Goal: Transaction & Acquisition: Purchase product/service

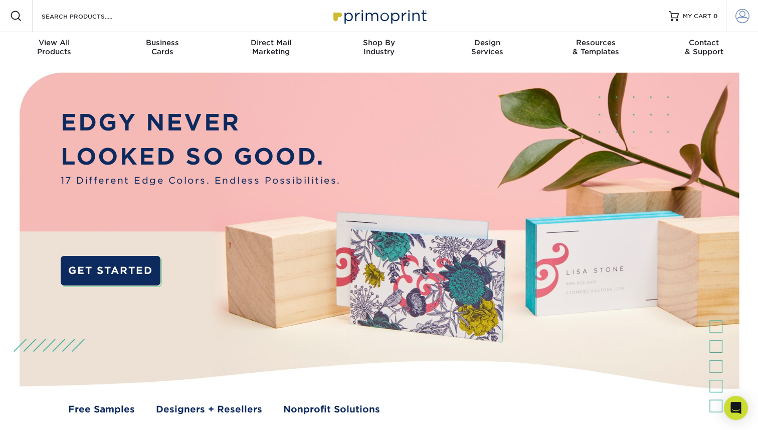
type input "[PERSON_NAME][EMAIL_ADDRESS][DOMAIN_NAME]"
click at [749, 23] on link "Account" at bounding box center [742, 16] width 32 height 32
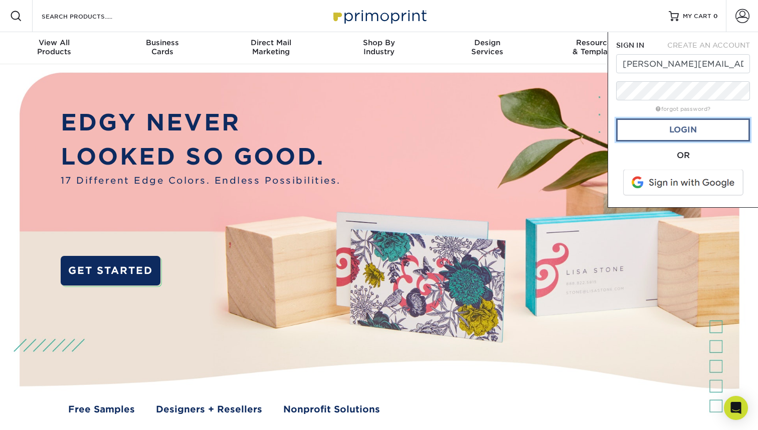
click at [702, 130] on link "Login" at bounding box center [683, 129] width 134 height 23
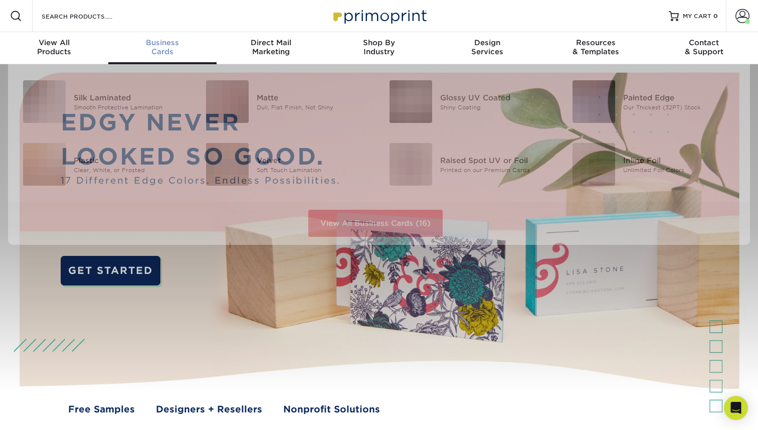
click at [150, 57] on link "Business Cards" at bounding box center [162, 48] width 108 height 32
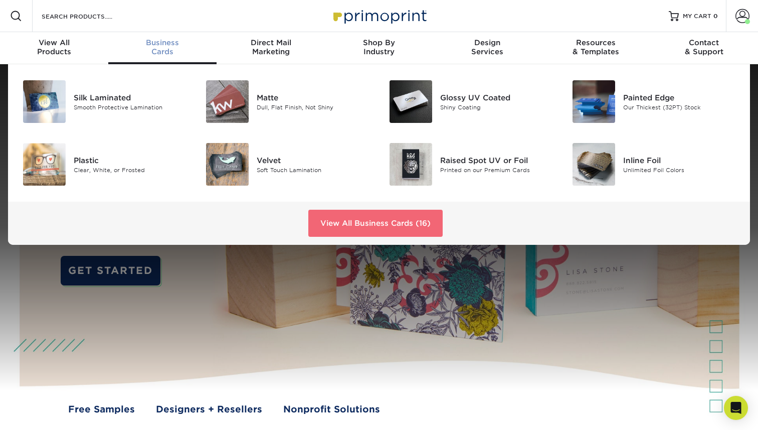
click at [344, 218] on link "View All Business Cards (16)" at bounding box center [375, 223] width 134 height 27
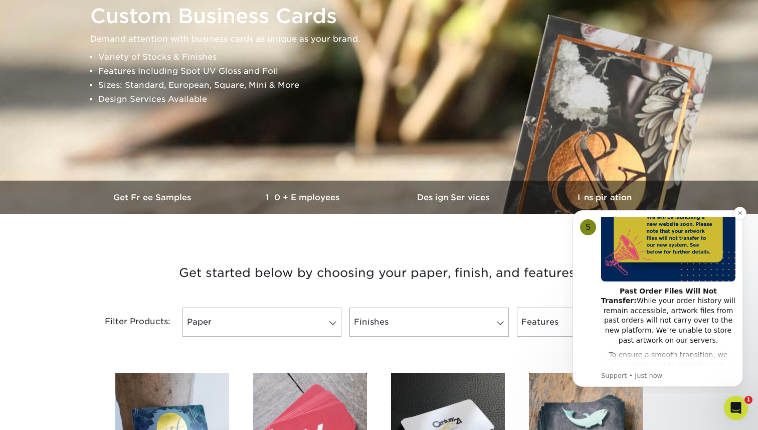
scroll to position [101, 0]
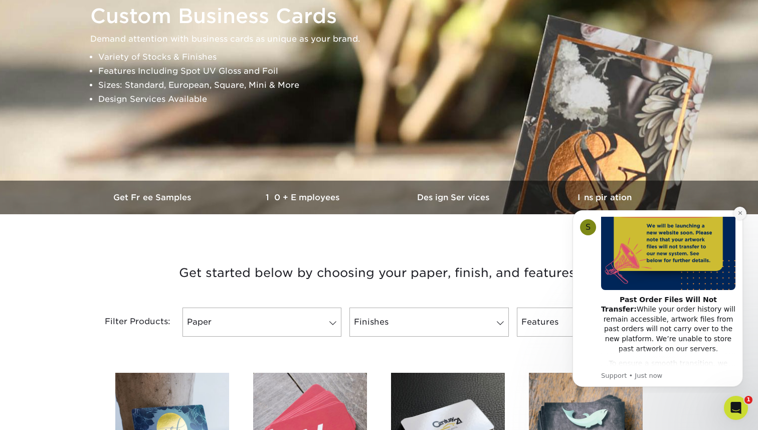
click at [736, 212] on button "Dismiss notification" at bounding box center [740, 213] width 13 height 13
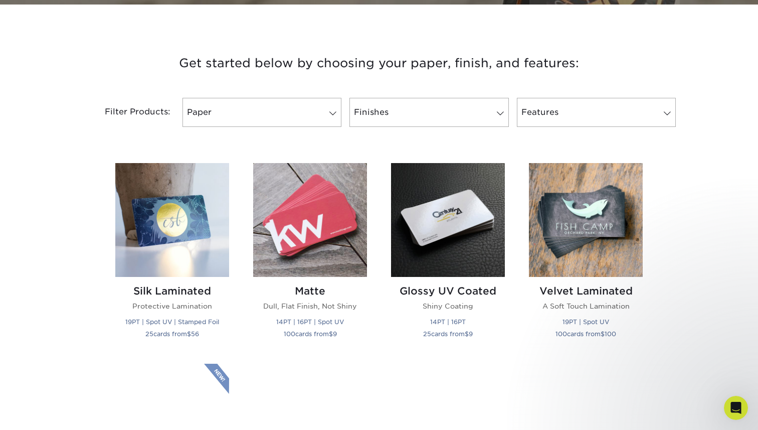
scroll to position [346, 0]
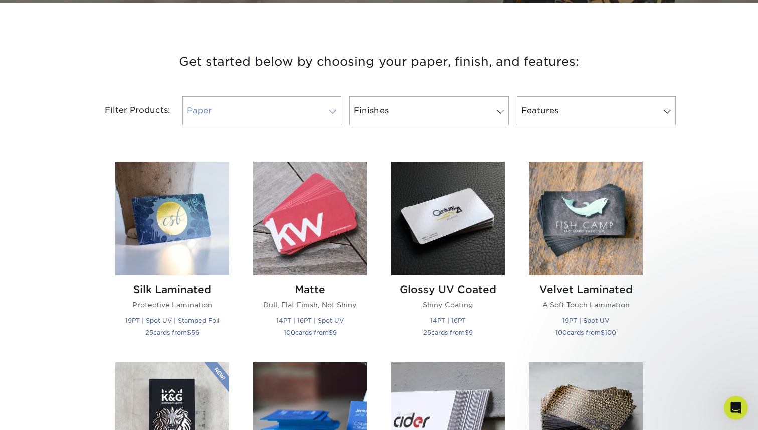
click at [273, 106] on link "Paper" at bounding box center [262, 110] width 159 height 29
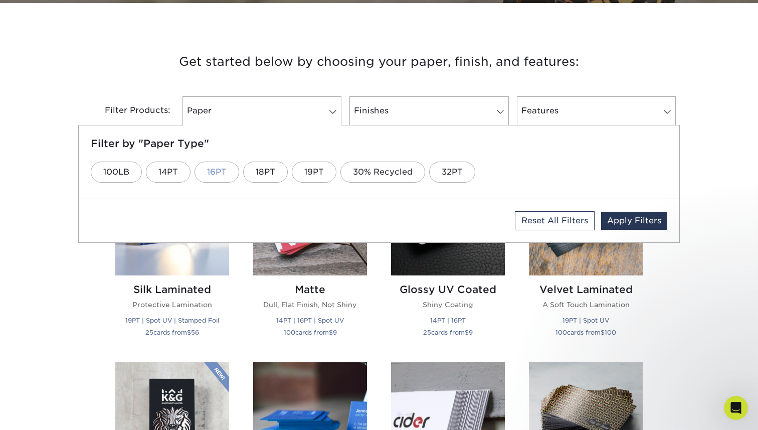
click at [219, 170] on link "16PT" at bounding box center [217, 172] width 45 height 21
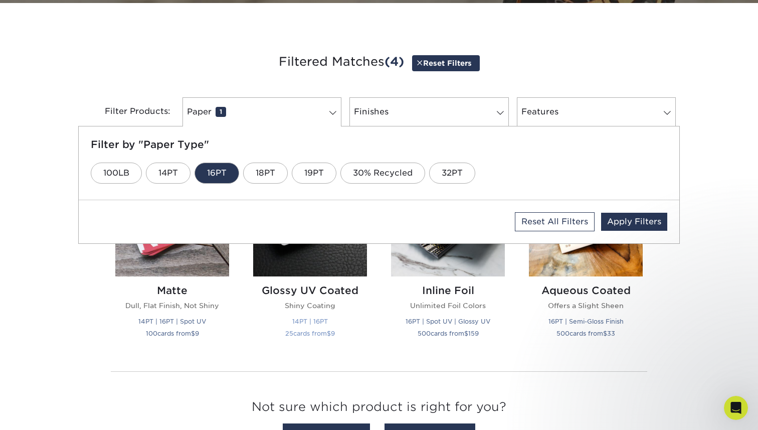
click at [359, 347] on div "Glossy UV Coated Shiny Coating 14PT | 16PT 25 cards from $ 9" at bounding box center [310, 313] width 114 height 74
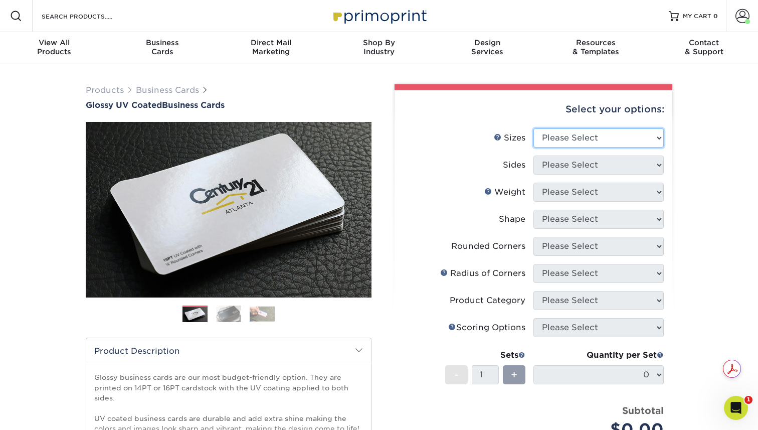
click at [599, 137] on select "Please Select 1.5" x 3.5" - Mini 1.75" x 3.5" - Mini 2" x 2" - Square 2" x 3" -…" at bounding box center [599, 137] width 130 height 19
select select "2.00x3.50"
click at [534, 128] on select "Please Select 1.5" x 3.5" - Mini 1.75" x 3.5" - Mini 2" x 2" - Square 2" x 3" -…" at bounding box center [599, 137] width 130 height 19
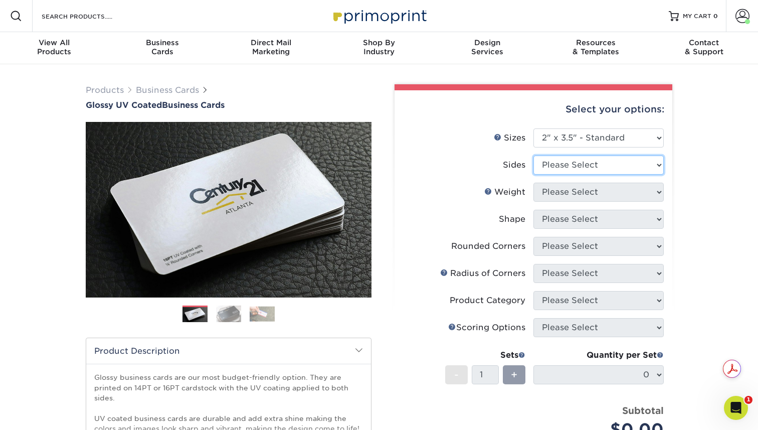
click at [553, 163] on select "Please Select Print Both Sides Print Front Only" at bounding box center [599, 165] width 130 height 19
select select "13abbda7-1d64-4f25-8bb2-c179b224825d"
click at [534, 156] on select "Please Select Print Both Sides Print Front Only" at bounding box center [599, 165] width 130 height 19
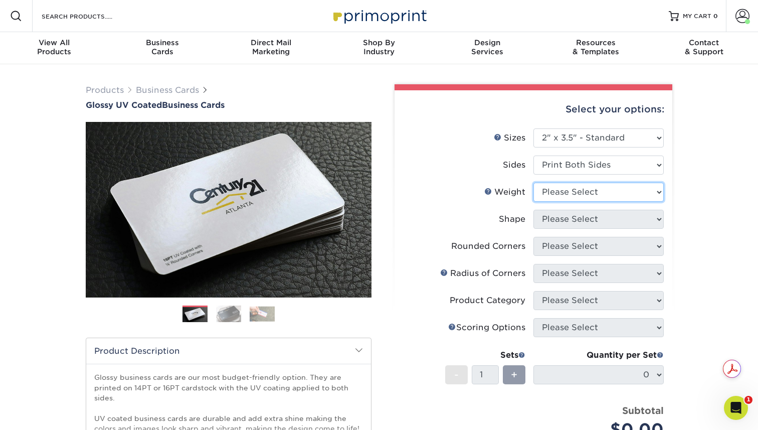
click at [559, 190] on select "Please Select 16PT 14PT" at bounding box center [599, 192] width 130 height 19
select select "16PT"
click at [534, 183] on select "Please Select 16PT 14PT" at bounding box center [599, 192] width 130 height 19
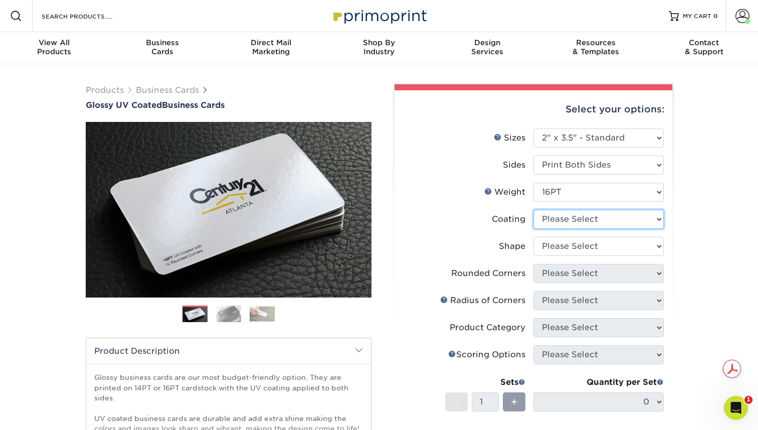
click at [568, 218] on select at bounding box center [599, 219] width 130 height 19
select select "ae367451-b2b8-45df-a344-0f05b6a12993"
click at [534, 210] on select at bounding box center [599, 219] width 130 height 19
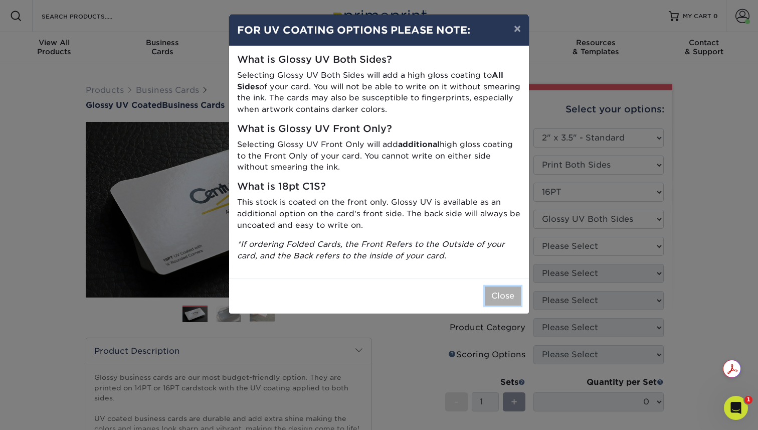
click at [503, 298] on button "Close" at bounding box center [503, 295] width 36 height 19
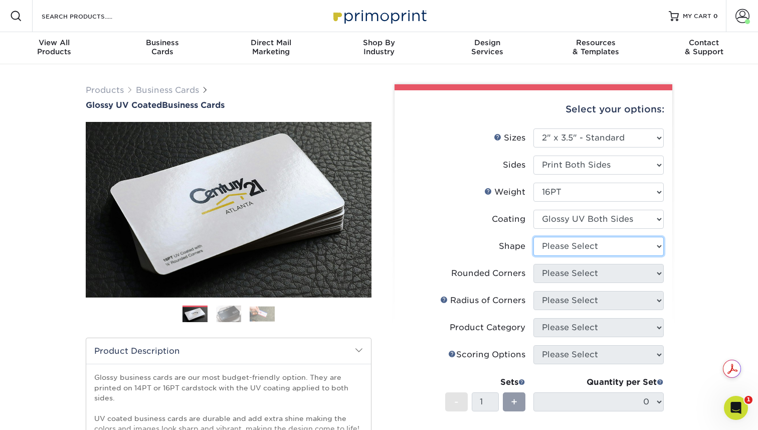
click at [568, 244] on select "Please Select Standard Oval" at bounding box center [599, 246] width 130 height 19
select select "standard"
click at [534, 237] on select "Please Select Standard Oval" at bounding box center [599, 246] width 130 height 19
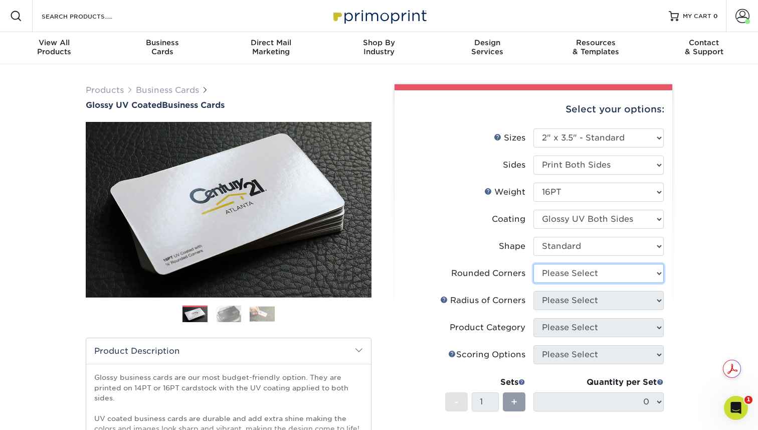
click at [575, 278] on select "Please Select Yes - Round 2 Corners Yes - Round 4 Corners No" at bounding box center [599, 273] width 130 height 19
select select "0"
click at [534, 264] on select "Please Select Yes - Round 2 Corners Yes - Round 4 Corners No" at bounding box center [599, 273] width 130 height 19
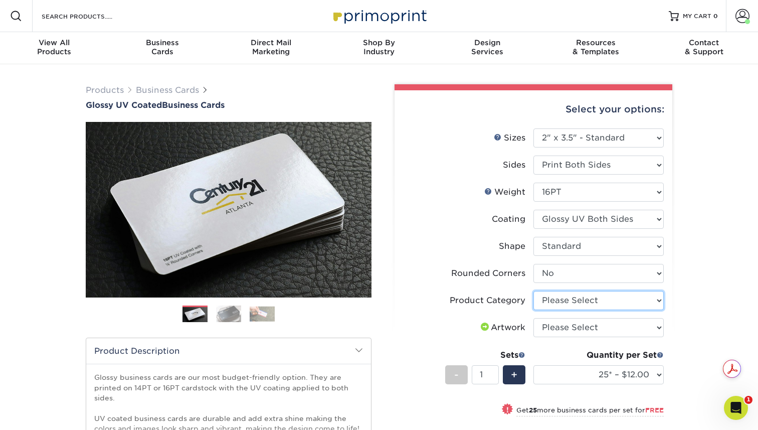
click at [574, 302] on select "Please Select Business Cards" at bounding box center [599, 300] width 130 height 19
select select "3b5148f1-0588-4f88-a218-97bcfdce65c1"
click at [534, 291] on select "Please Select Business Cards" at bounding box center [599, 300] width 130 height 19
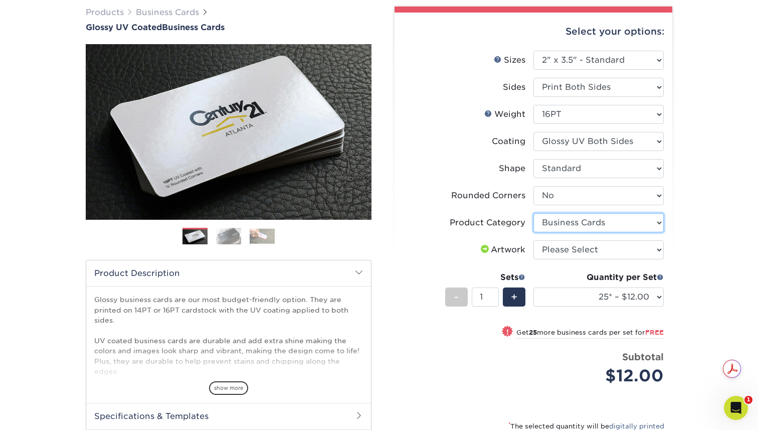
scroll to position [85, 0]
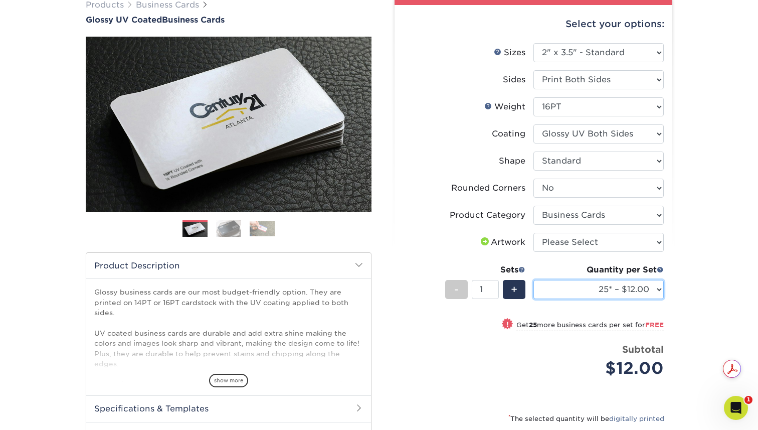
click at [575, 290] on select "25* – $12.00 50* – $12.00 100* – $12.00 250* – $21.00 500 – $42.00 1000 – $53.0…" at bounding box center [599, 289] width 130 height 19
click at [534, 280] on select "25* – $12.00 50* – $12.00 100* – $12.00 250* – $21.00 500 – $42.00 1000 – $53.0…" at bounding box center [599, 289] width 130 height 19
click at [591, 291] on select "25* – $12.00 50* – $12.00 100* – $12.00 250* – $21.00 500 – $42.00 1000 – $53.0…" at bounding box center [599, 289] width 130 height 19
click at [534, 280] on select "25* – $12.00 50* – $12.00 100* – $12.00 250* – $21.00 500 – $42.00 1000 – $53.0…" at bounding box center [599, 289] width 130 height 19
click at [591, 291] on select "25* – $12.00 50* – $12.00 100* – $12.00 250* – $21.00 500 – $42.00 1000 – $53.0…" at bounding box center [599, 289] width 130 height 19
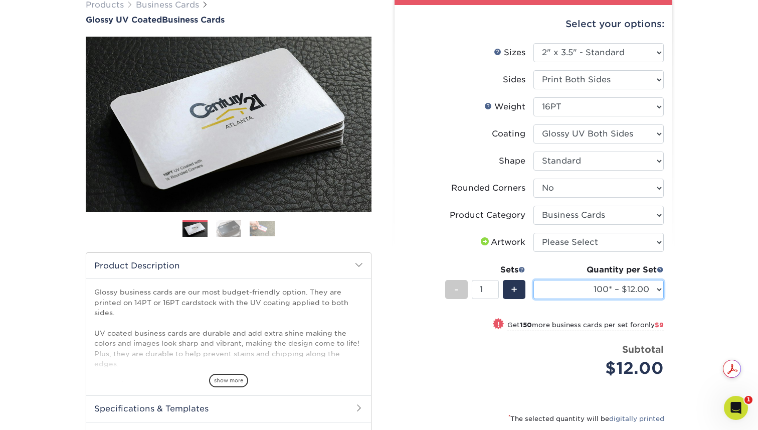
click at [534, 280] on select "25* – $12.00 50* – $12.00 100* – $12.00 250* – $21.00 500 – $42.00 1000 – $53.0…" at bounding box center [599, 289] width 130 height 19
click at [595, 322] on small "Get 150 more business cards per set for only $9" at bounding box center [586, 326] width 157 height 10
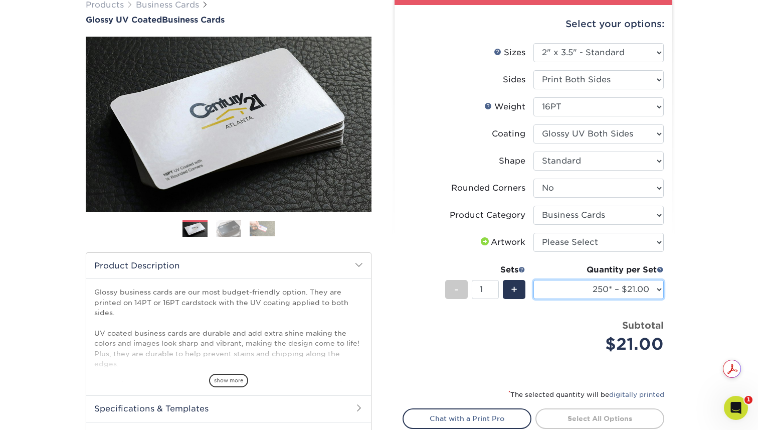
click at [587, 292] on select "25* – $12.00 50* – $12.00 100* – $12.00 250* – $21.00 500 – $42.00 1000 – $53.0…" at bounding box center [599, 289] width 130 height 19
select select "100* – $12.00"
click at [534, 280] on select "25* – $12.00 50* – $12.00 100* – $12.00 250* – $21.00 500 – $42.00 1000 – $53.0…" at bounding box center [599, 289] width 130 height 19
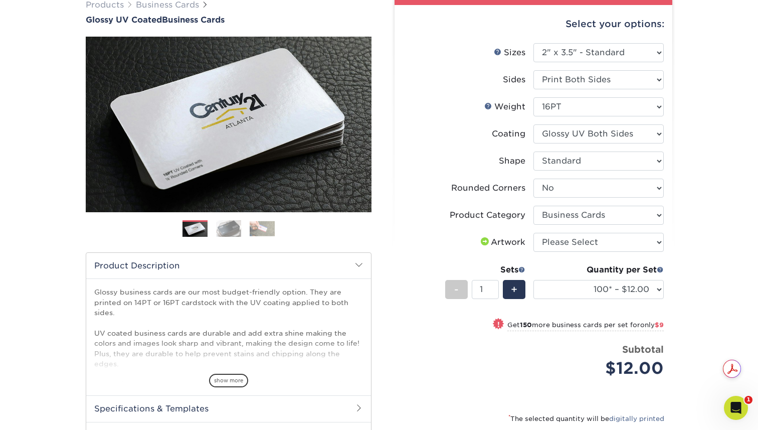
click at [235, 233] on img at bounding box center [228, 229] width 25 height 18
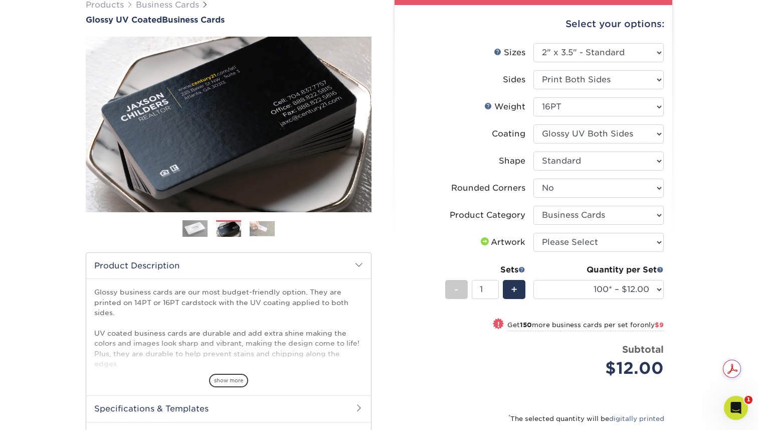
click at [256, 233] on img at bounding box center [262, 229] width 25 height 16
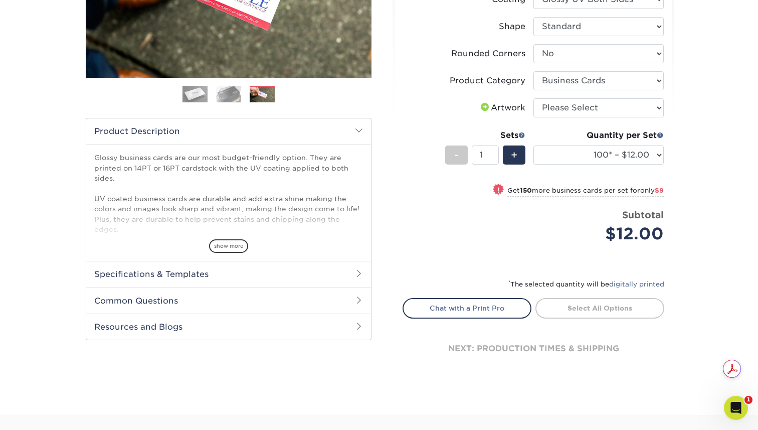
scroll to position [222, 0]
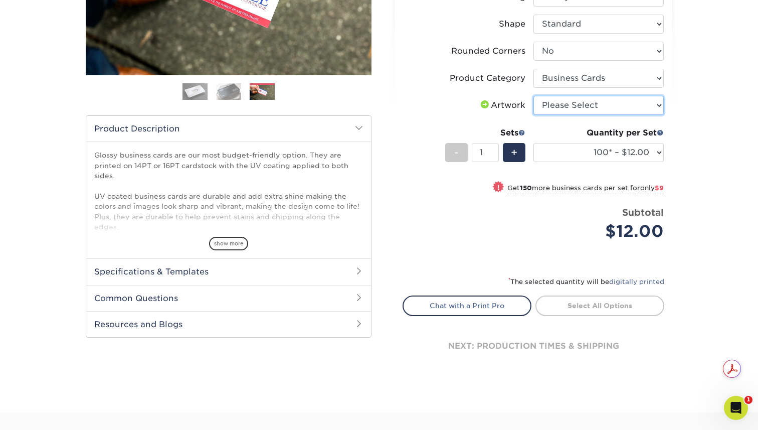
click at [569, 107] on select "Please Select I will upload files I need a design - $100" at bounding box center [599, 105] width 130 height 19
select select "upload"
click at [534, 96] on select "Please Select I will upload files I need a design - $100" at bounding box center [599, 105] width 130 height 19
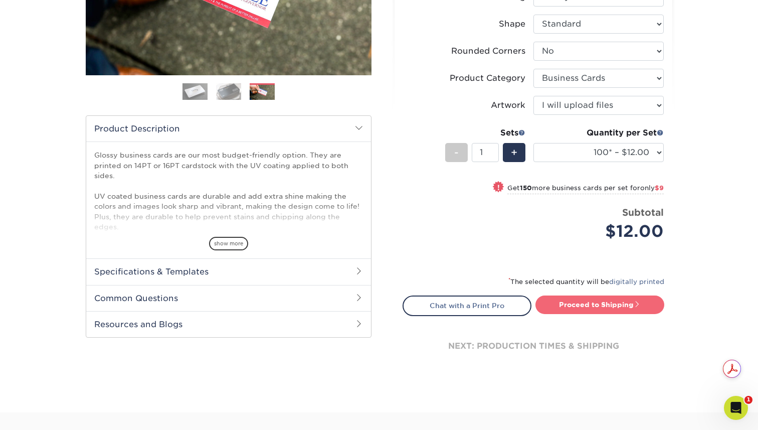
click at [565, 299] on link "Proceed to Shipping" at bounding box center [600, 304] width 129 height 18
type input "Set 1"
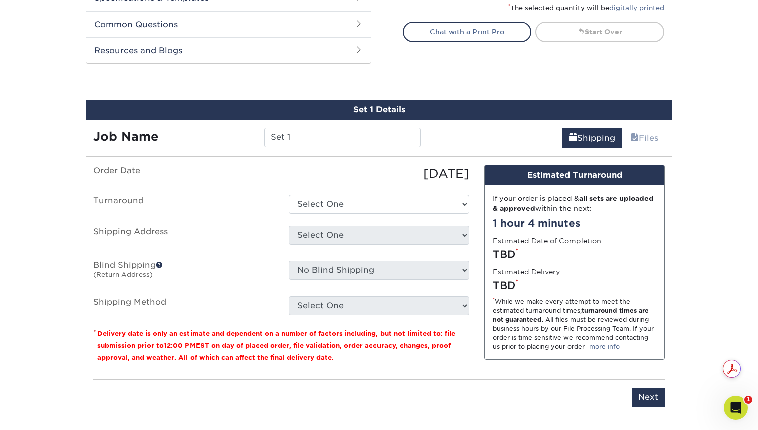
scroll to position [545, 0]
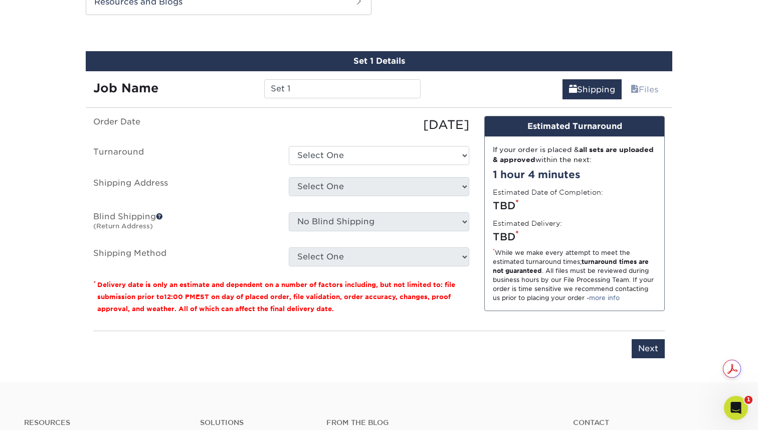
click at [398, 145] on ul "Order Date 09/24/2025 Turnaround Select One 2-4 Business Days 2 Day Next Busine…" at bounding box center [281, 191] width 376 height 150
click at [403, 148] on select "Select One 2-4 Business Days 2 Day Next Business Day" at bounding box center [379, 155] width 181 height 19
select select "b547c551-099a-4a16-b5dc-be8955d8354f"
click at [289, 146] on select "Select One 2-4 Business Days 2 Day Next Business Day" at bounding box center [379, 155] width 181 height 19
click at [421, 187] on select "Select One JLKJR (Leah) PABC Will + Add New Address" at bounding box center [379, 186] width 181 height 19
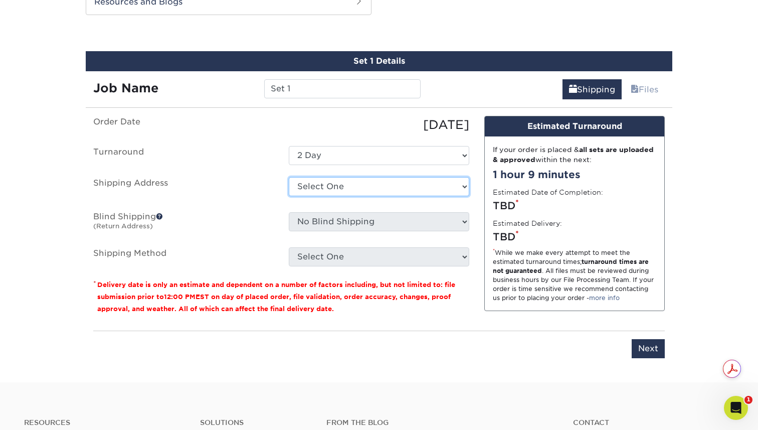
select select "263408"
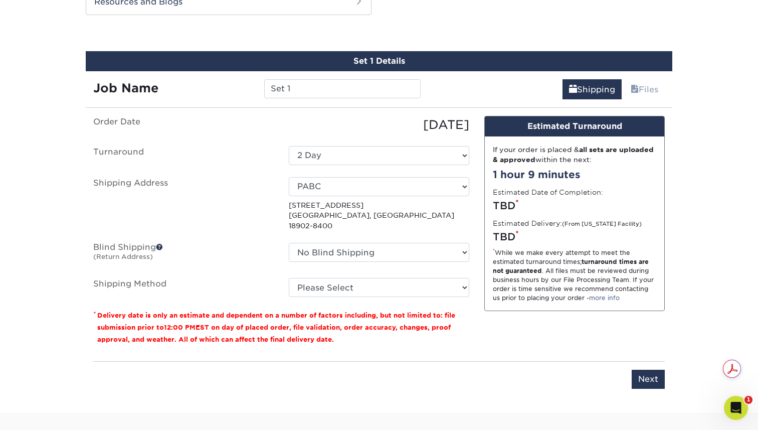
click at [420, 264] on ul "Order Date 09/24/2025 Turnaround Select One 2-4 Business Days 2 Day Next Busine…" at bounding box center [281, 206] width 376 height 181
click at [423, 278] on select "Please Select Ground Shipping (+$7.84) 3 Day Shipping Service (+$15.34) 2 Day A…" at bounding box center [379, 287] width 181 height 19
click at [403, 158] on select "Select One 2-4 Business Days 2 Day Next Business Day" at bounding box center [379, 155] width 181 height 19
click at [397, 282] on select "Please Select Ground Shipping (+$7.84) 3 Day Shipping Service (+$15.34) 2 Day A…" at bounding box center [379, 287] width 181 height 19
click at [353, 156] on select "Select One 2-4 Business Days 2 Day Next Business Day" at bounding box center [379, 155] width 181 height 19
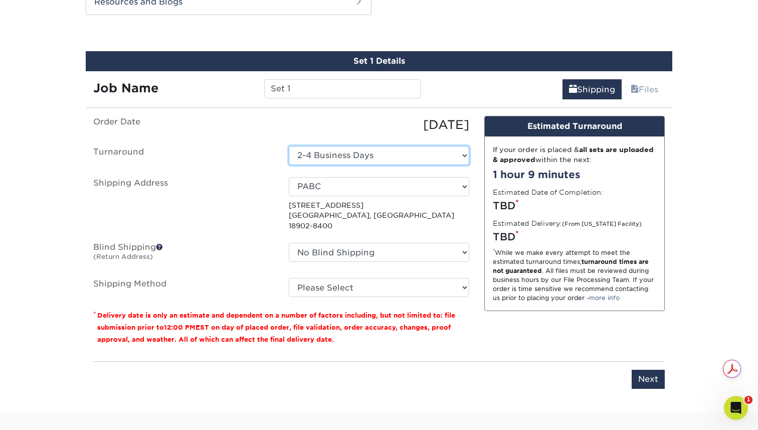
select select "0a31f9d3-97c2-4b7c-8b9a-f4f1dbf5d06b"
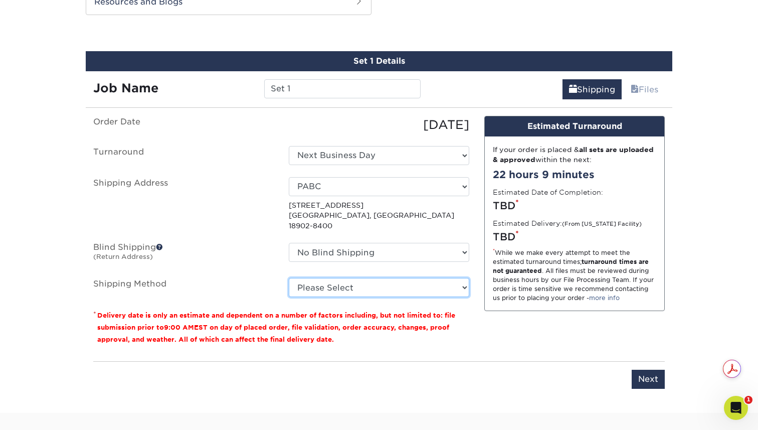
click at [392, 278] on select "Please Select Ground Shipping (+$7.84) 3 Day Shipping Service (+$15.34) 2 Day A…" at bounding box center [379, 287] width 181 height 19
select select "03"
click at [289, 278] on select "Please Select Ground Shipping (+$7.84) 3 Day Shipping Service (+$15.34) 2 Day A…" at bounding box center [379, 287] width 181 height 19
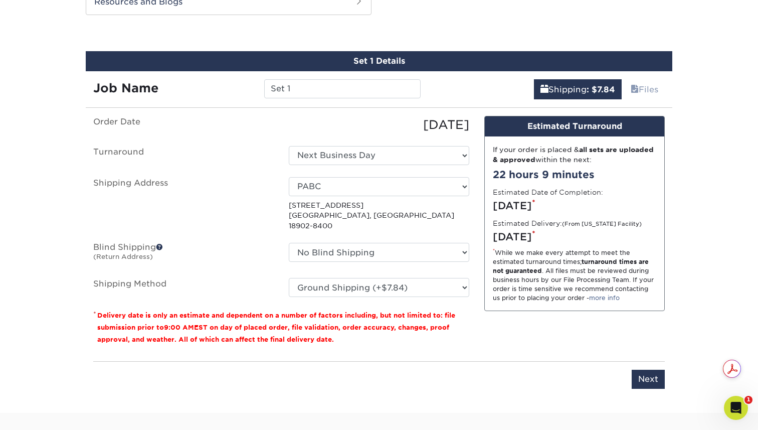
click at [339, 165] on ul "Order Date 09/24/2025 Turnaround Select One 2-4 Business Days 2 Day Next Busine…" at bounding box center [281, 206] width 376 height 181
click at [346, 158] on select "Select One 2-4 Business Days 2 Day Next Business Day" at bounding box center [379, 155] width 181 height 19
click at [289, 146] on select "Select One 2-4 Business Days 2 Day Next Business Day" at bounding box center [379, 155] width 181 height 19
click at [641, 370] on input "Next" at bounding box center [648, 379] width 33 height 19
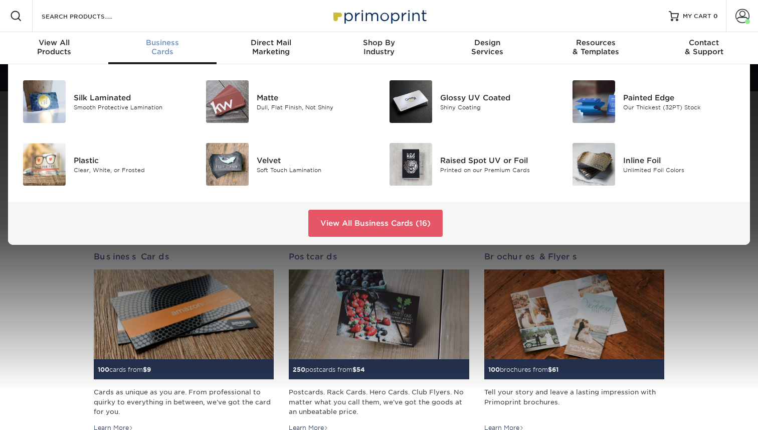
click at [151, 48] on div "Business Cards" at bounding box center [162, 47] width 108 height 18
